Goal: Information Seeking & Learning: Learn about a topic

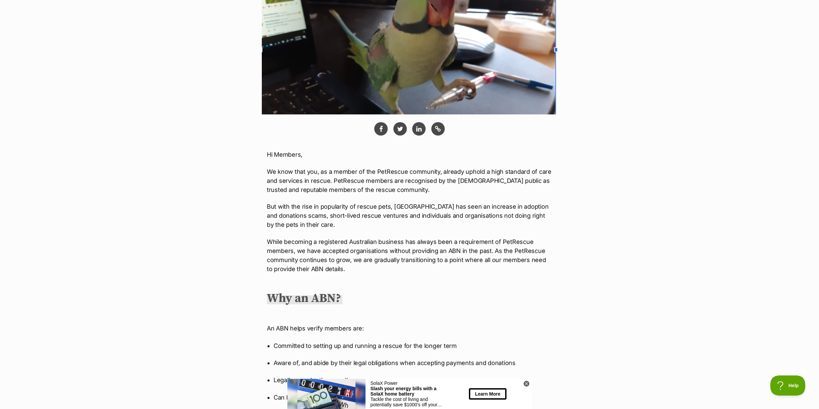
click at [293, 228] on p "But with the rise in popularity of rescue pets, [GEOGRAPHIC_DATA] has seen an i…" at bounding box center [409, 215] width 285 height 27
drag, startPoint x: 294, startPoint y: 226, endPoint x: 421, endPoint y: 215, distance: 127.3
click at [421, 215] on p "But with the rise in popularity of rescue pets, [GEOGRAPHIC_DATA] has seen an i…" at bounding box center [409, 215] width 285 height 27
copy p "organisations not doing right by the pets in their care"
